Goal: Task Accomplishment & Management: Complete application form

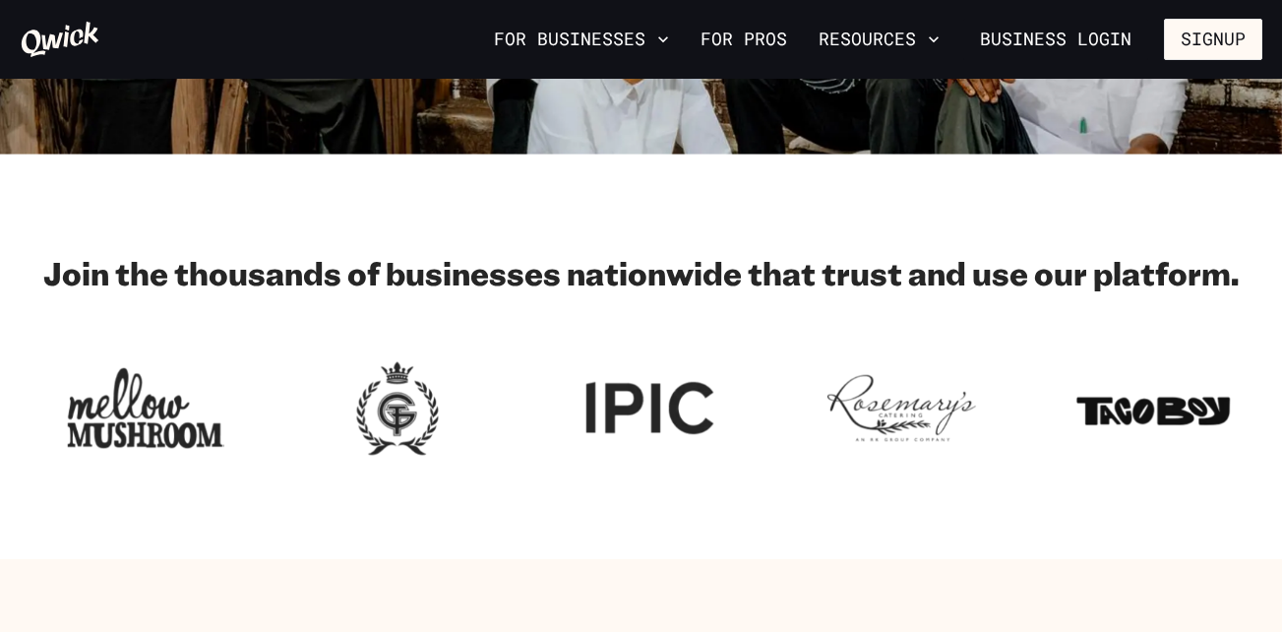
click at [215, 244] on section "Join the thousands of businesses nationwide that trust and use our platform." at bounding box center [641, 357] width 1282 height 405
click at [752, 46] on link "For Pros" at bounding box center [744, 39] width 102 height 33
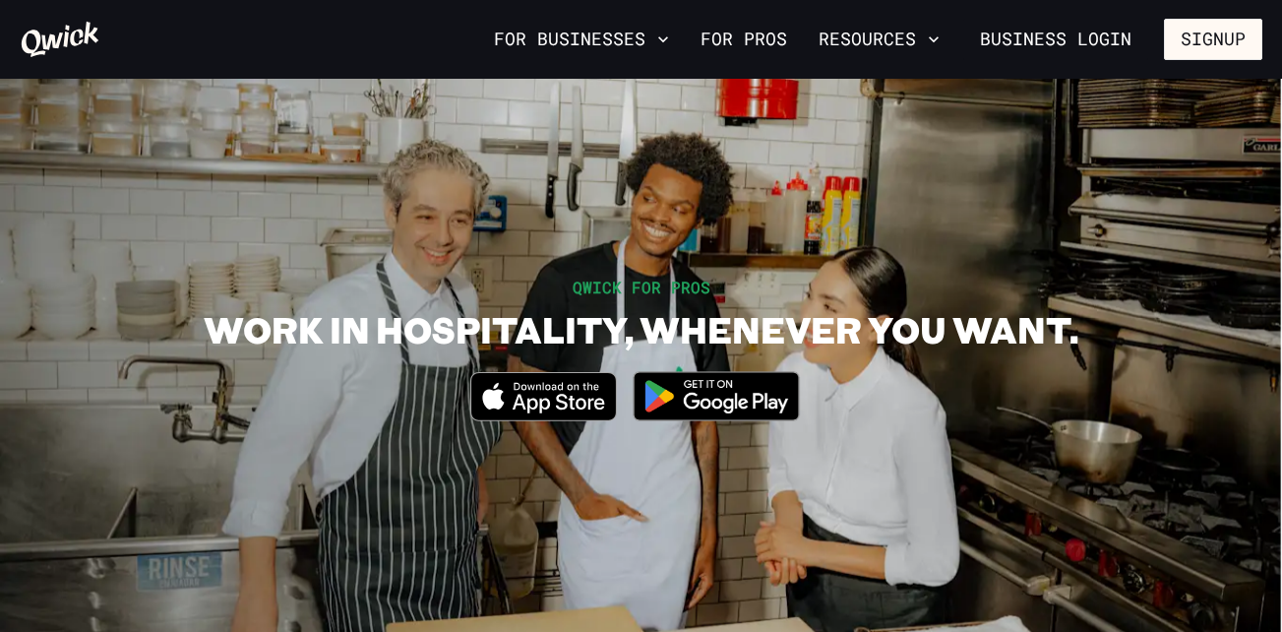
click at [511, 278] on div "QWICK FOR PROS WORK IN HOSPITALITY, WHENEVER YOU WANT. Download_on_the_App_Stor…" at bounding box center [641, 357] width 1243 height 163
click at [63, 27] on icon at bounding box center [60, 39] width 81 height 39
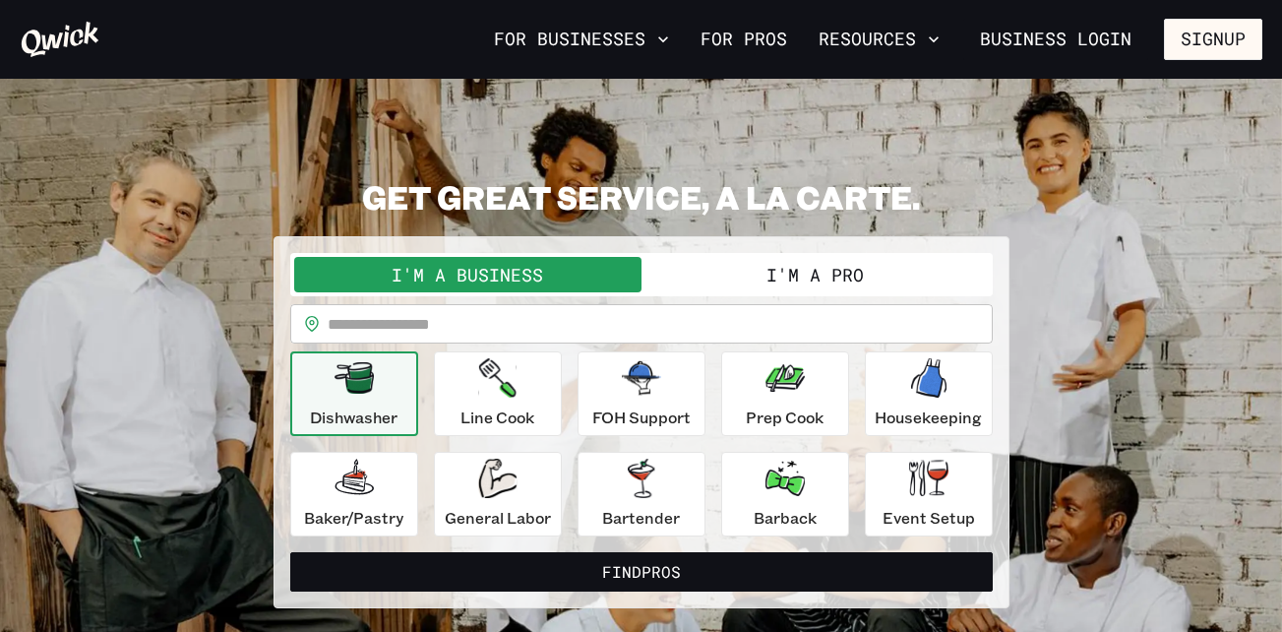
click at [834, 272] on button "I'm a Pro" at bounding box center [815, 274] width 347 height 35
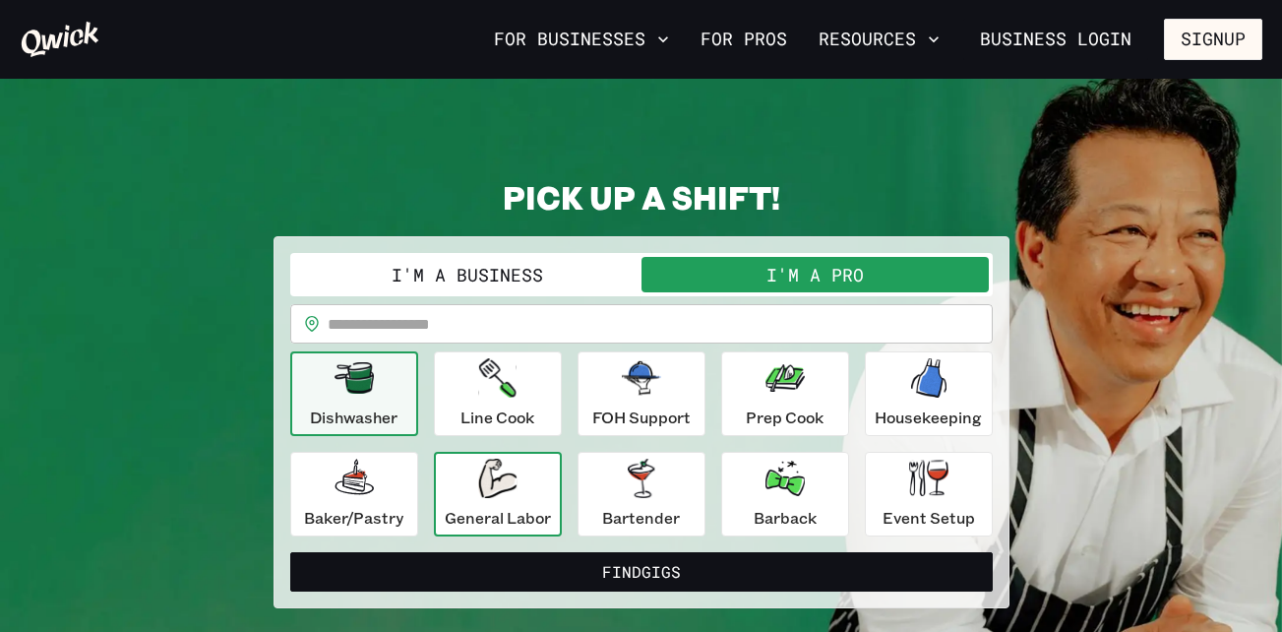
click at [499, 490] on icon "button" at bounding box center [497, 478] width 38 height 39
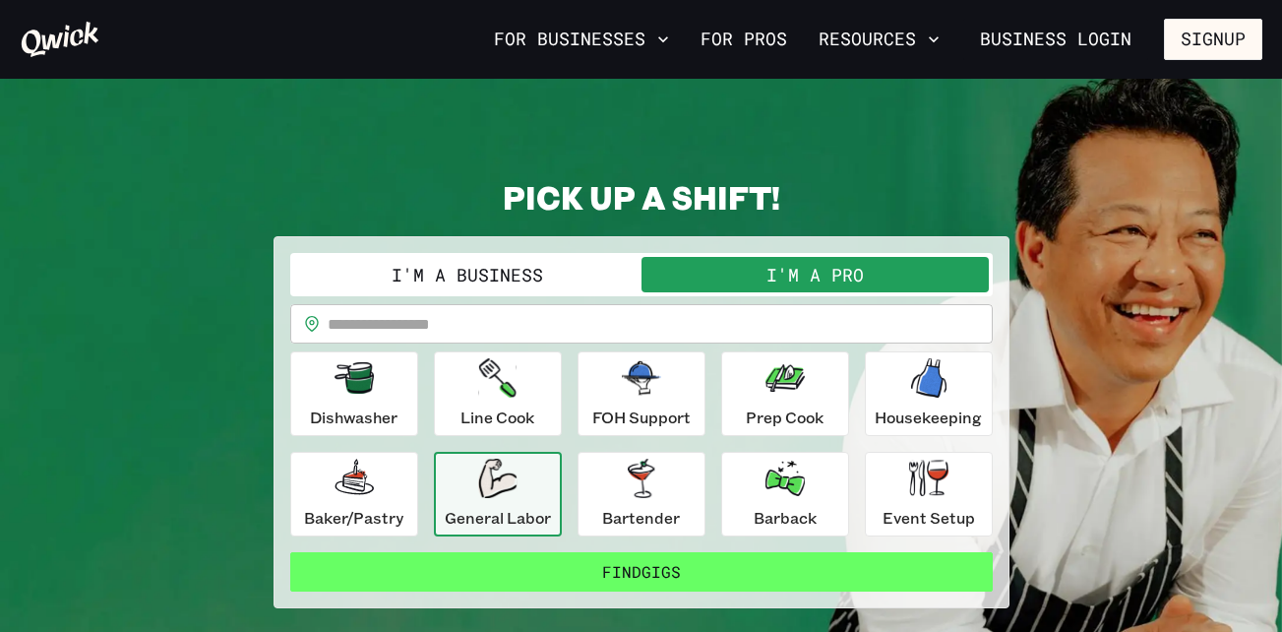
click at [641, 563] on button "Find Gigs" at bounding box center [641, 571] width 703 height 39
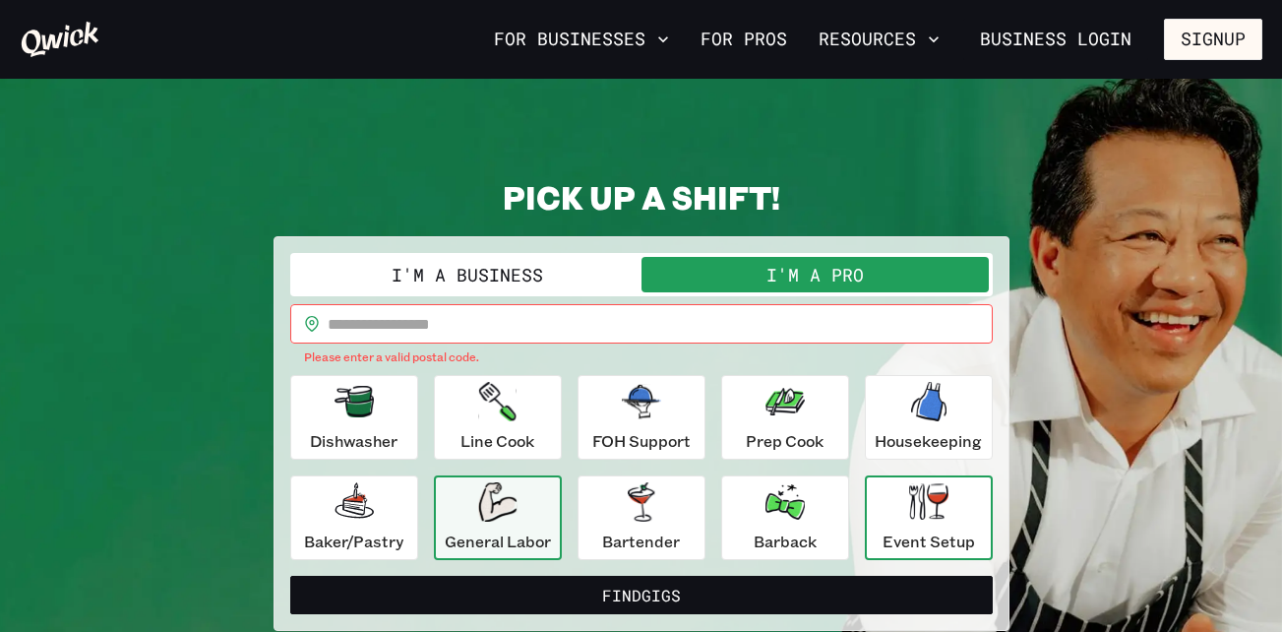
click at [893, 534] on p "Event Setup" at bounding box center [929, 542] width 93 height 24
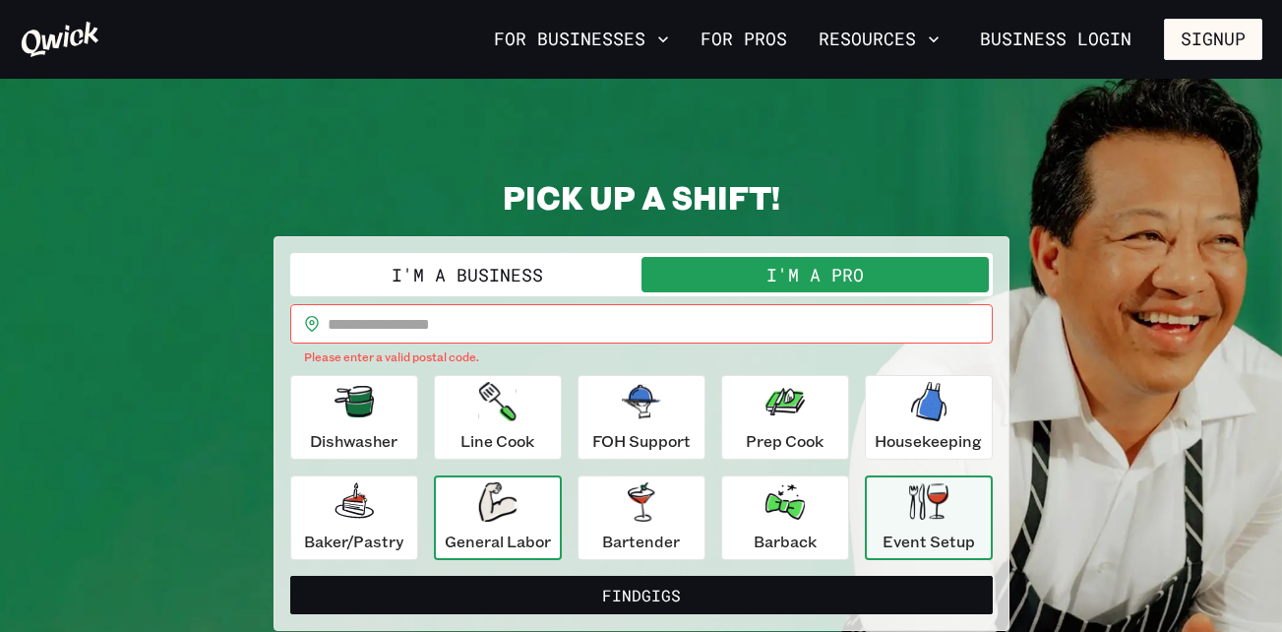
click at [514, 526] on div "General Labor" at bounding box center [498, 517] width 106 height 71
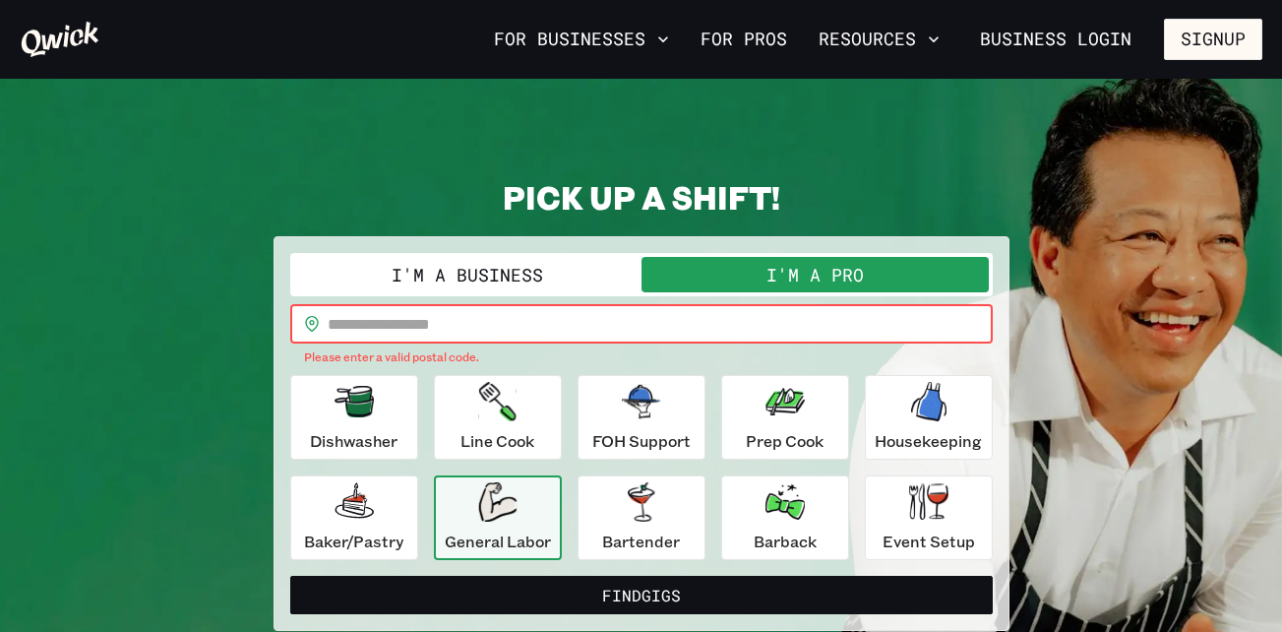
click at [454, 317] on input "text" at bounding box center [660, 323] width 665 height 39
click at [422, 320] on input "text" at bounding box center [660, 323] width 665 height 39
type input "*****"
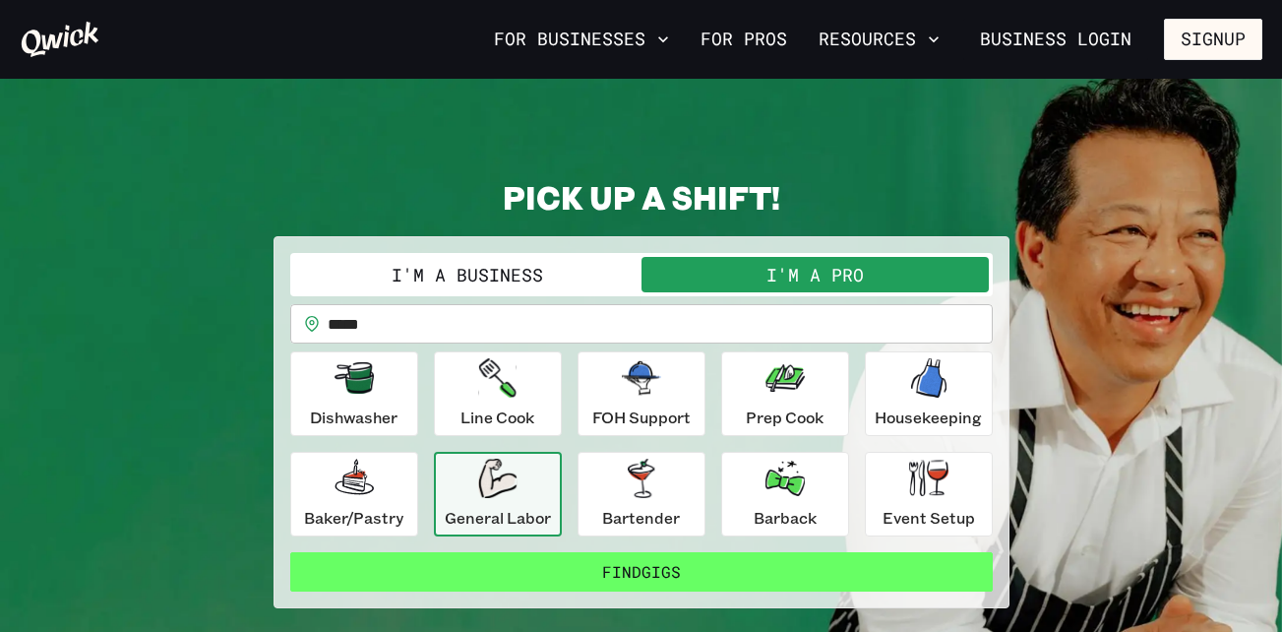
click at [682, 566] on button "Find Gigs" at bounding box center [641, 571] width 703 height 39
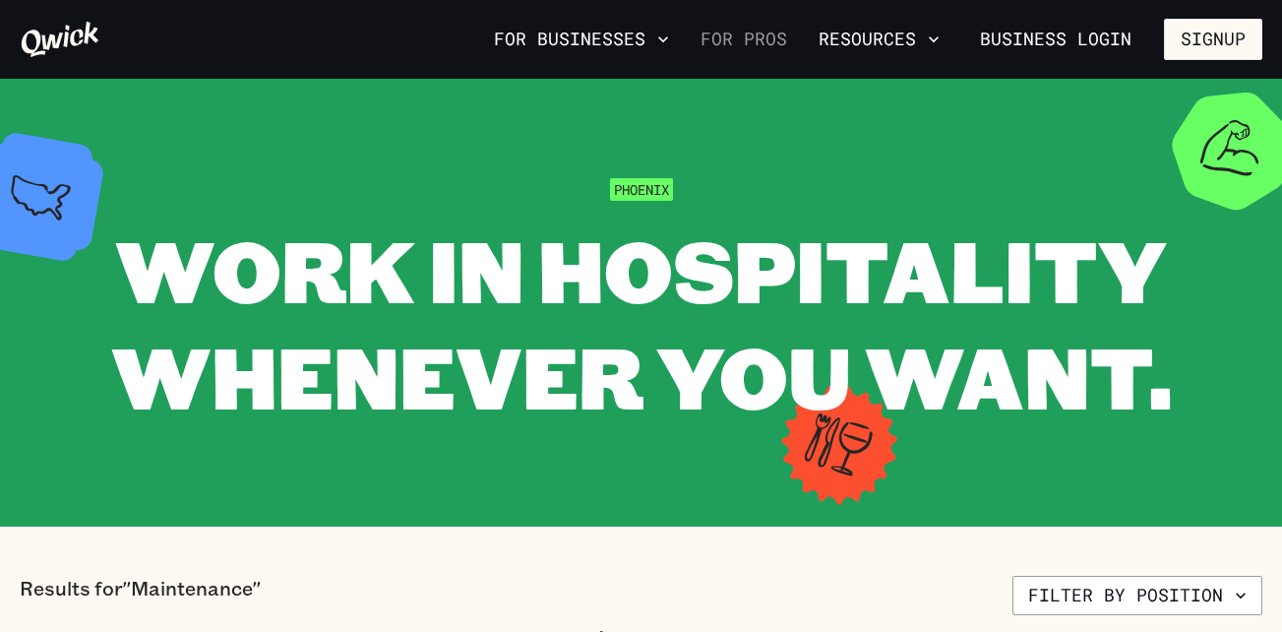
click at [783, 47] on link "For Pros" at bounding box center [744, 39] width 102 height 33
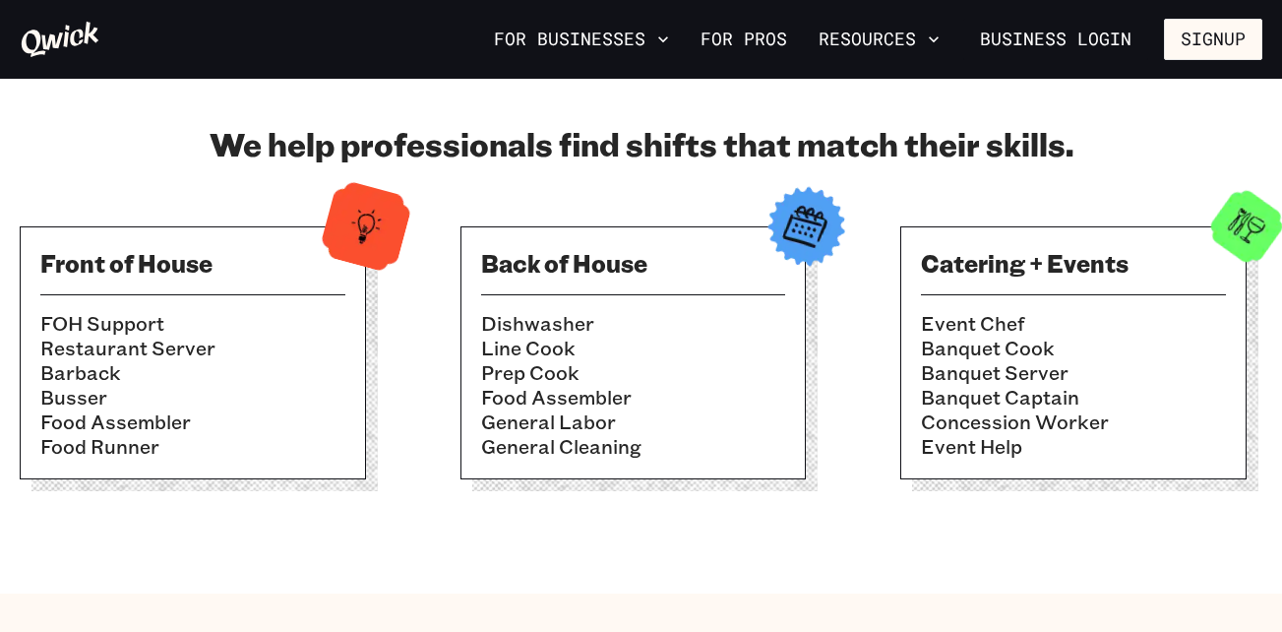
scroll to position [630, 0]
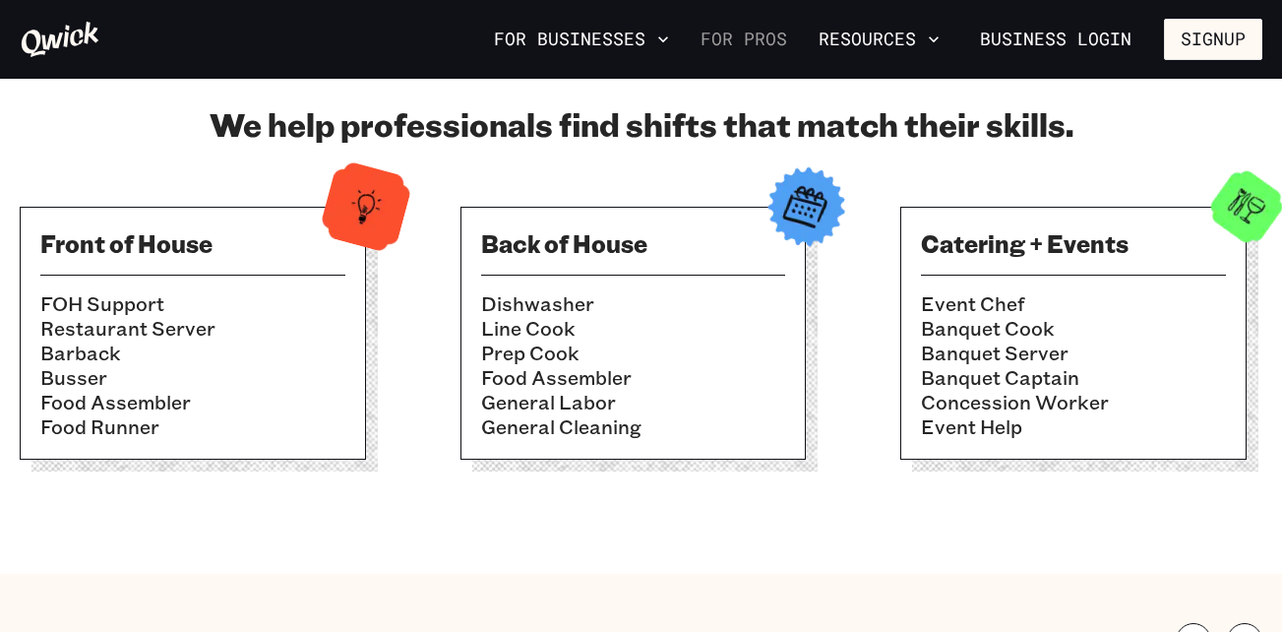
click at [753, 47] on link "For Pros" at bounding box center [744, 39] width 102 height 33
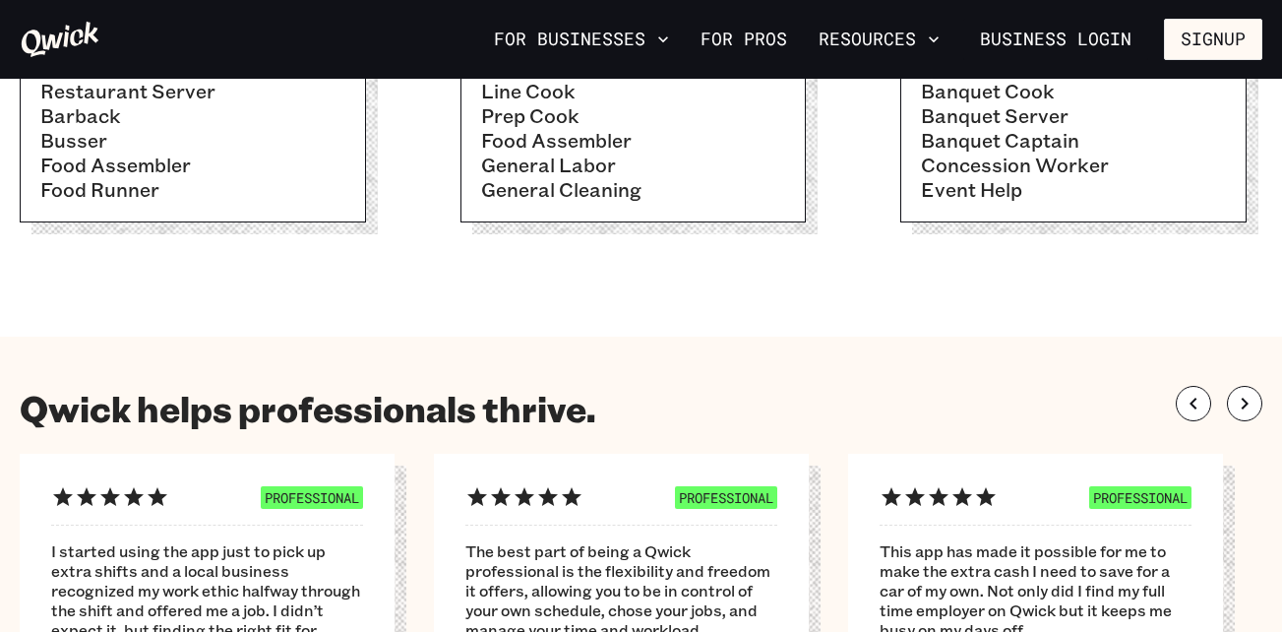
scroll to position [866, 0]
click at [836, 341] on section "Qwick helps professionals thrive. PROFESSIONAL I started using the app just to …" at bounding box center [641, 585] width 1282 height 495
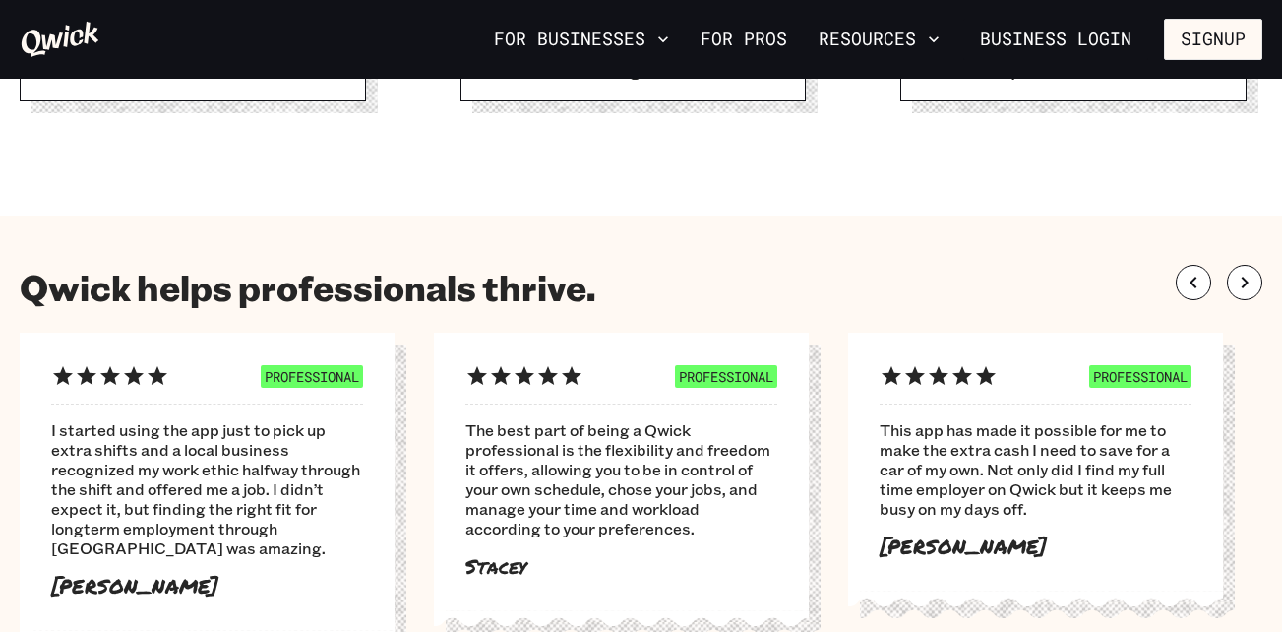
scroll to position [984, 0]
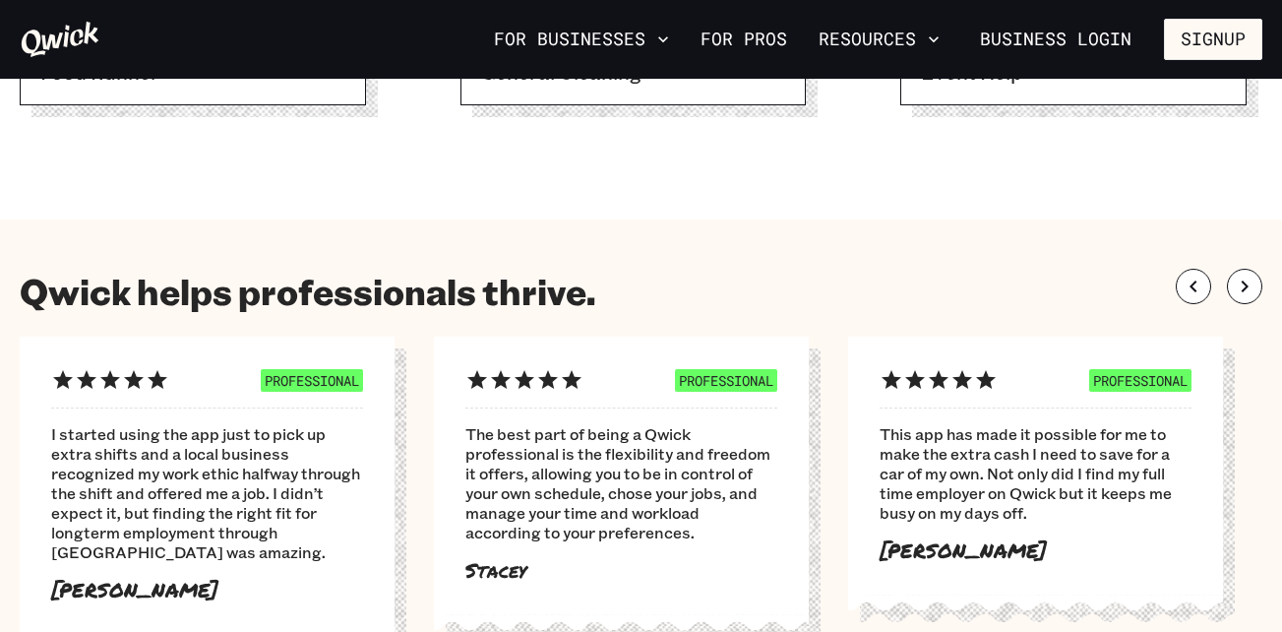
click at [677, 228] on section "Qwick helps professionals thrive. PROFESSIONAL I started using the app just to …" at bounding box center [641, 466] width 1282 height 495
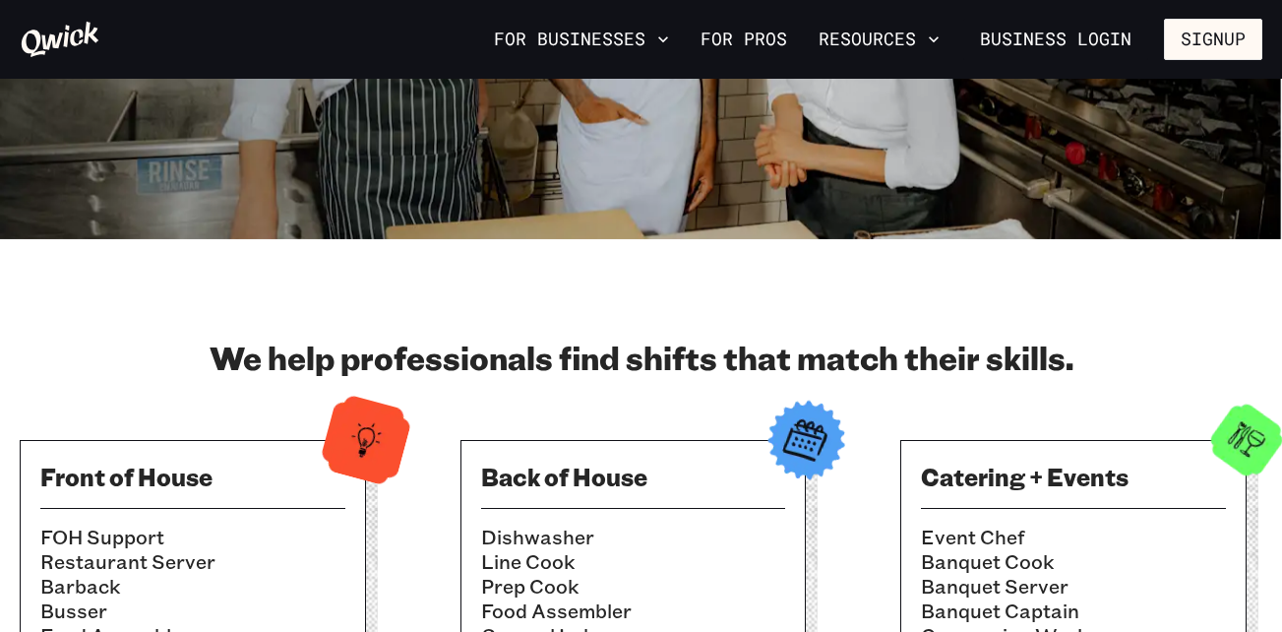
scroll to position [354, 0]
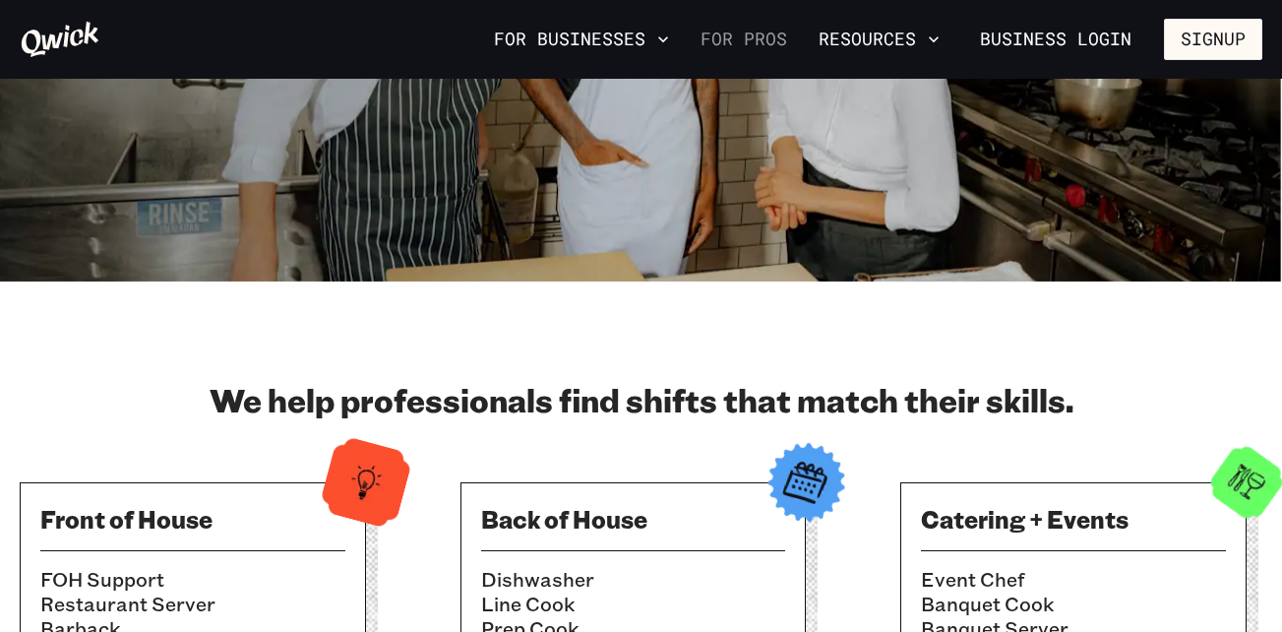
click at [759, 51] on link "For Pros" at bounding box center [744, 39] width 102 height 33
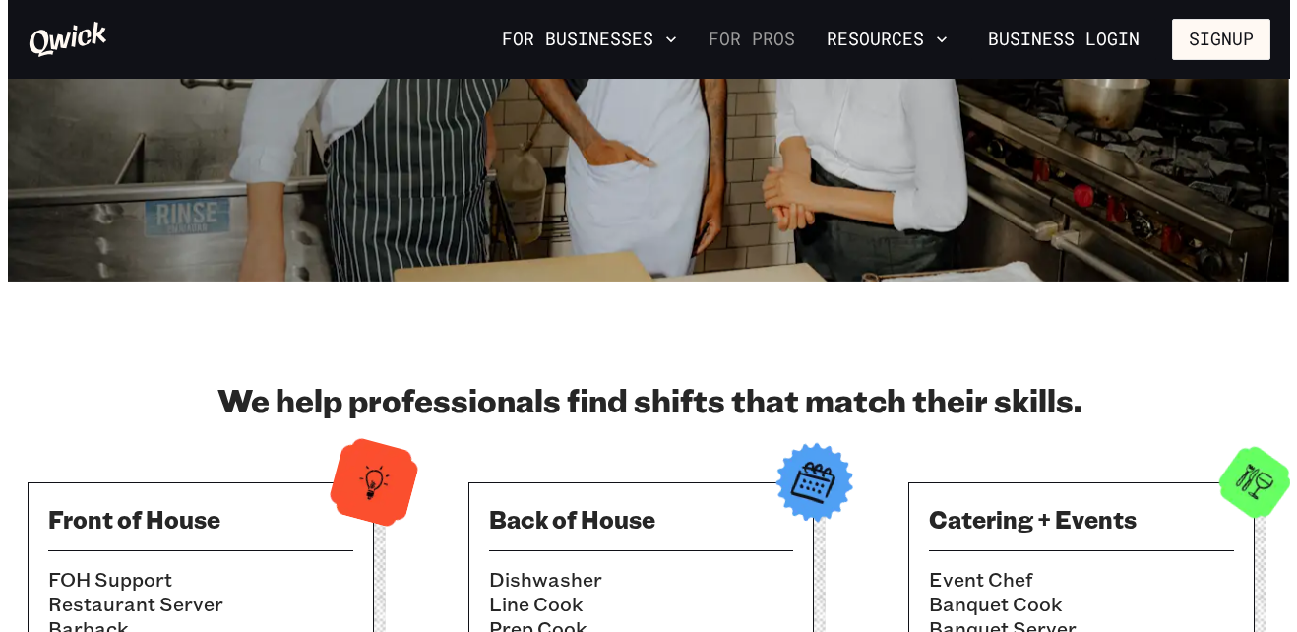
scroll to position [0, 0]
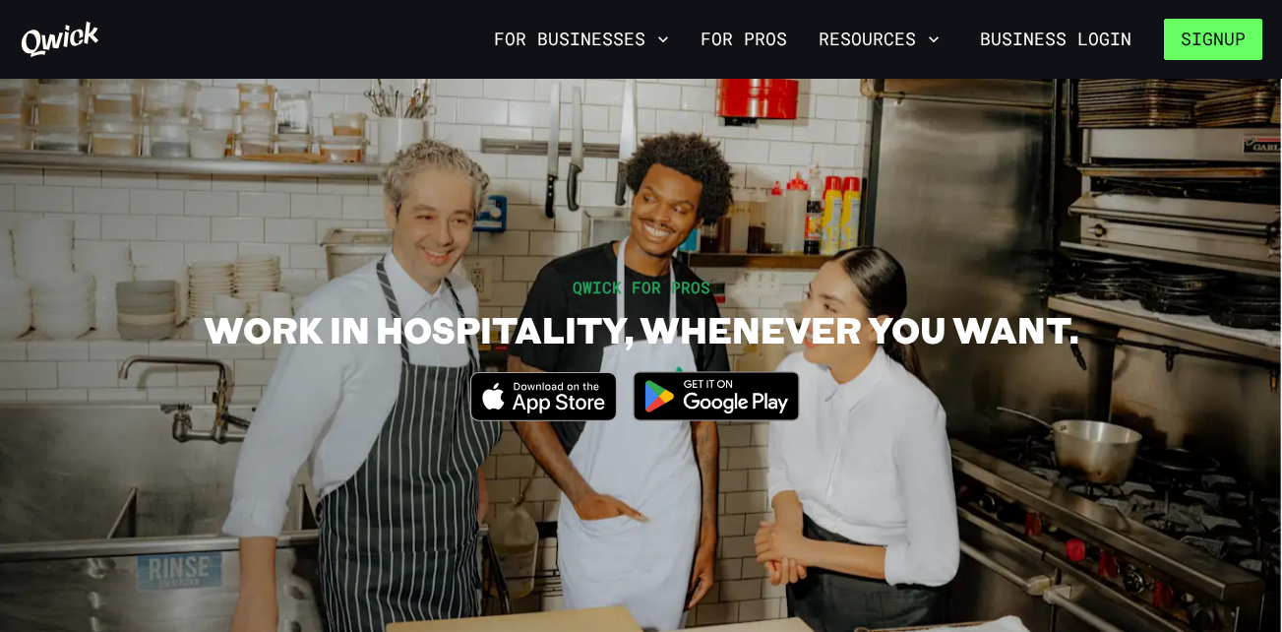
click at [1197, 48] on button "Signup" at bounding box center [1213, 39] width 98 height 41
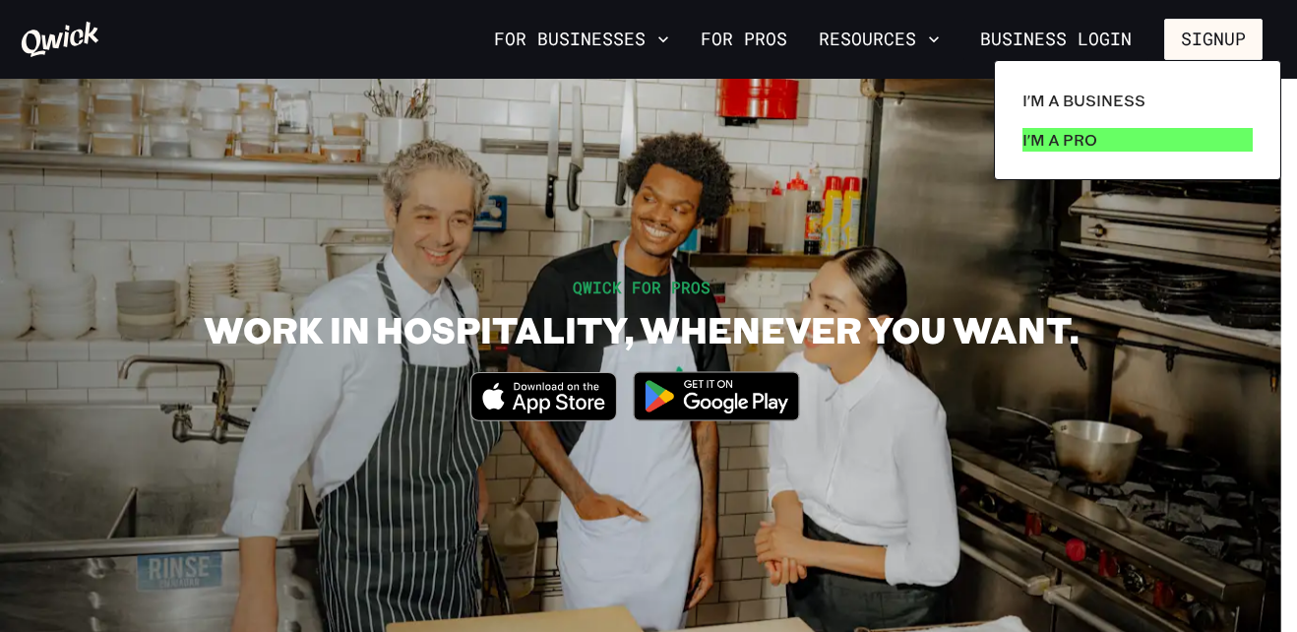
click at [1094, 135] on p "I'm a Pro" at bounding box center [1060, 140] width 75 height 24
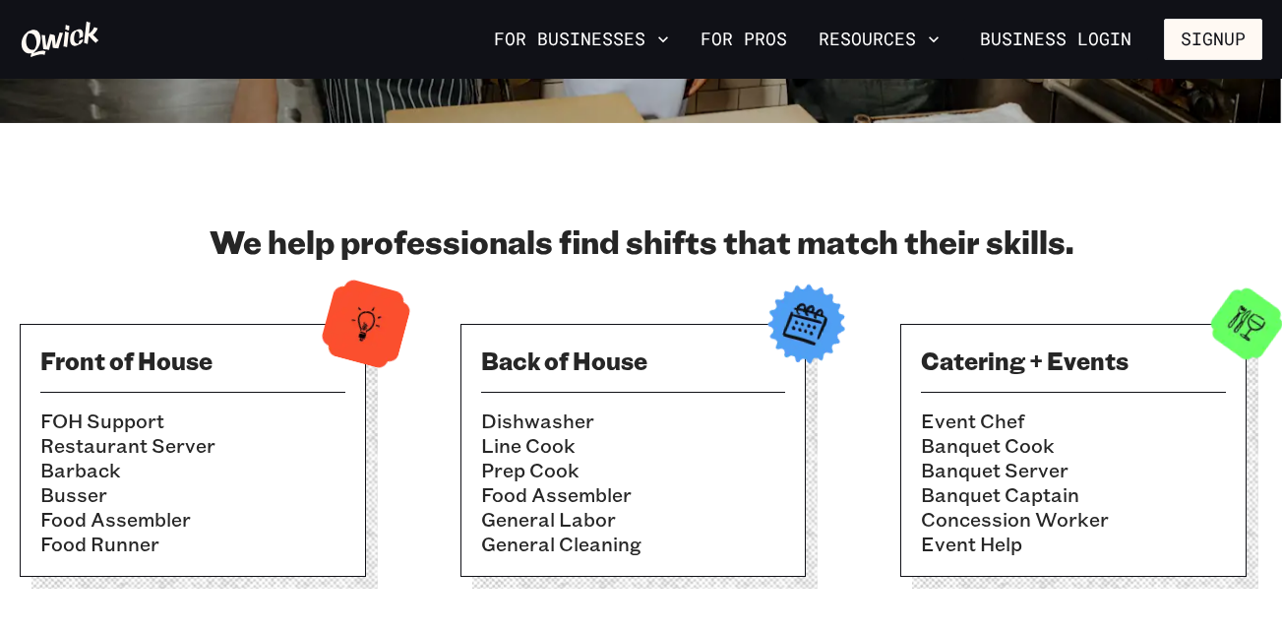
scroll to position [552, 0]
